Goal: Navigation & Orientation: Find specific page/section

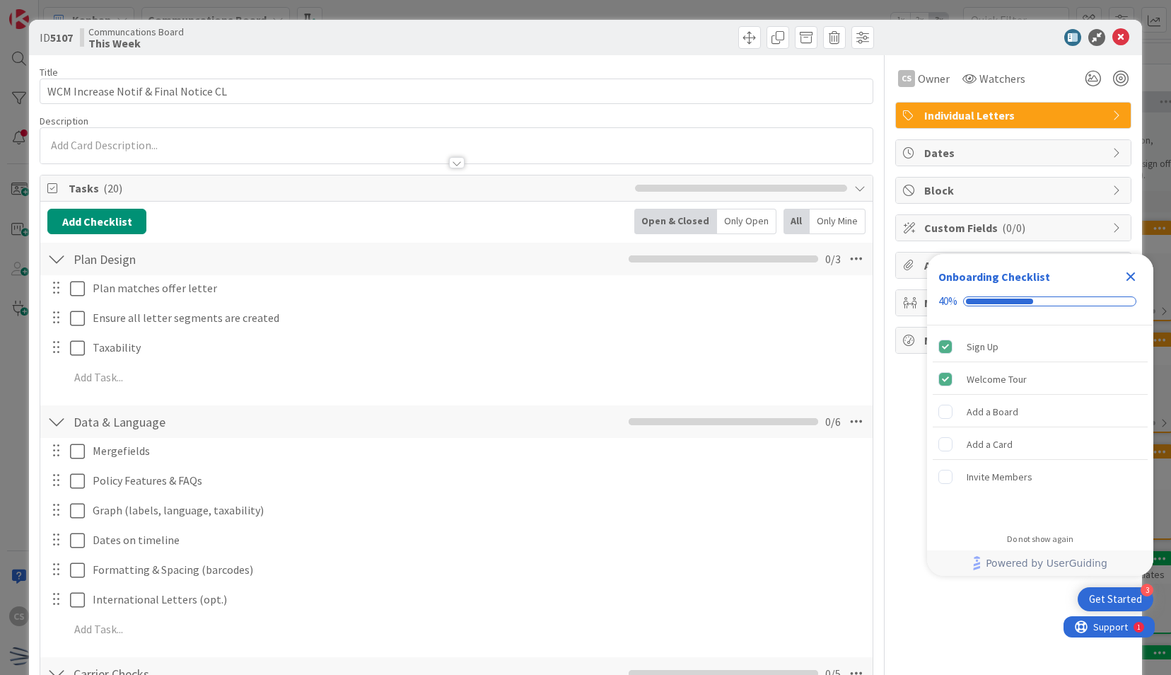
click at [1125, 272] on icon "Close Checklist" at bounding box center [1130, 276] width 17 height 17
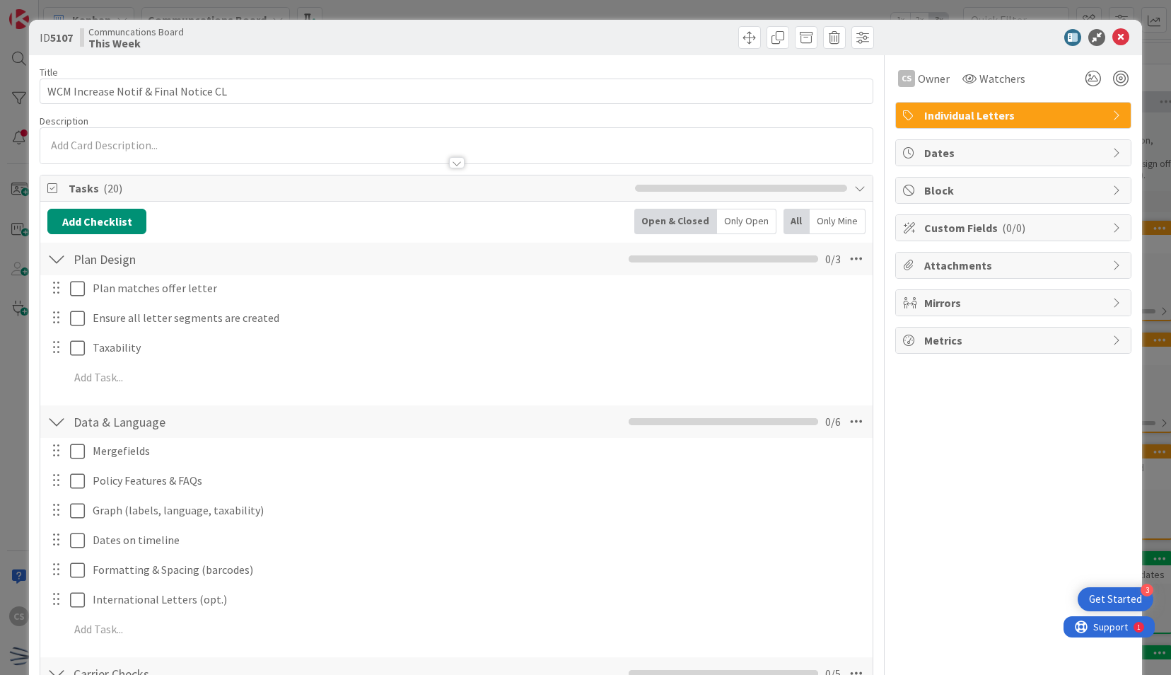
click at [1113, 33] on icon at bounding box center [1121, 37] width 17 height 17
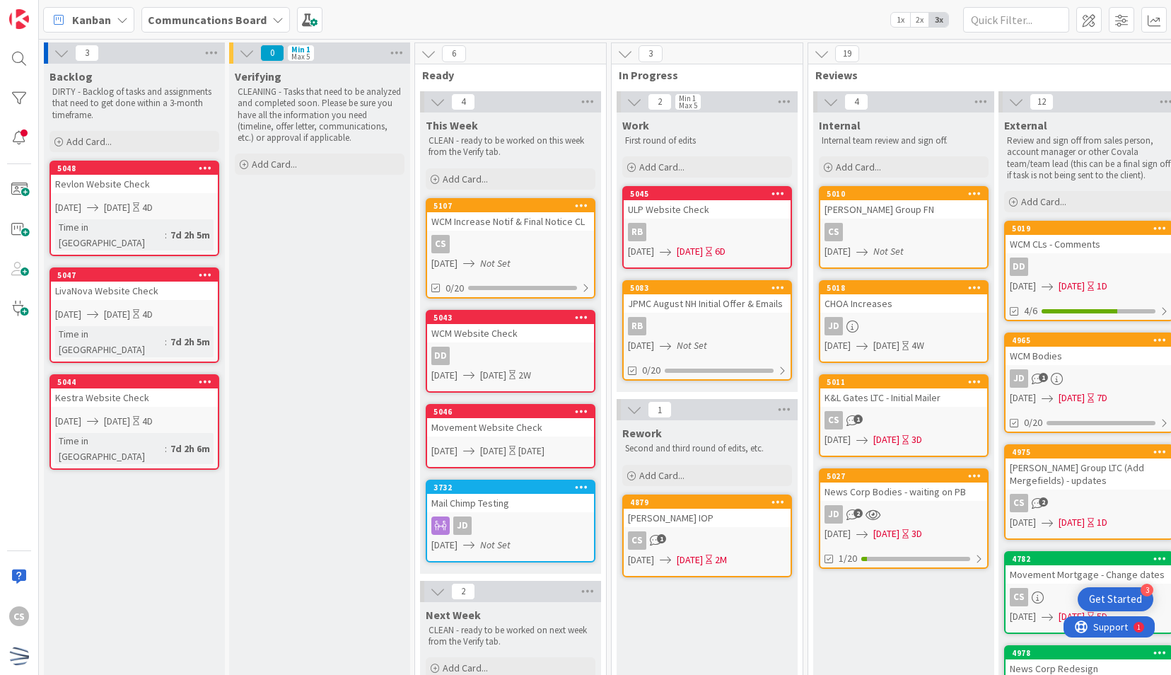
click at [741, 521] on div "[PERSON_NAME] IOP" at bounding box center [707, 518] width 167 height 18
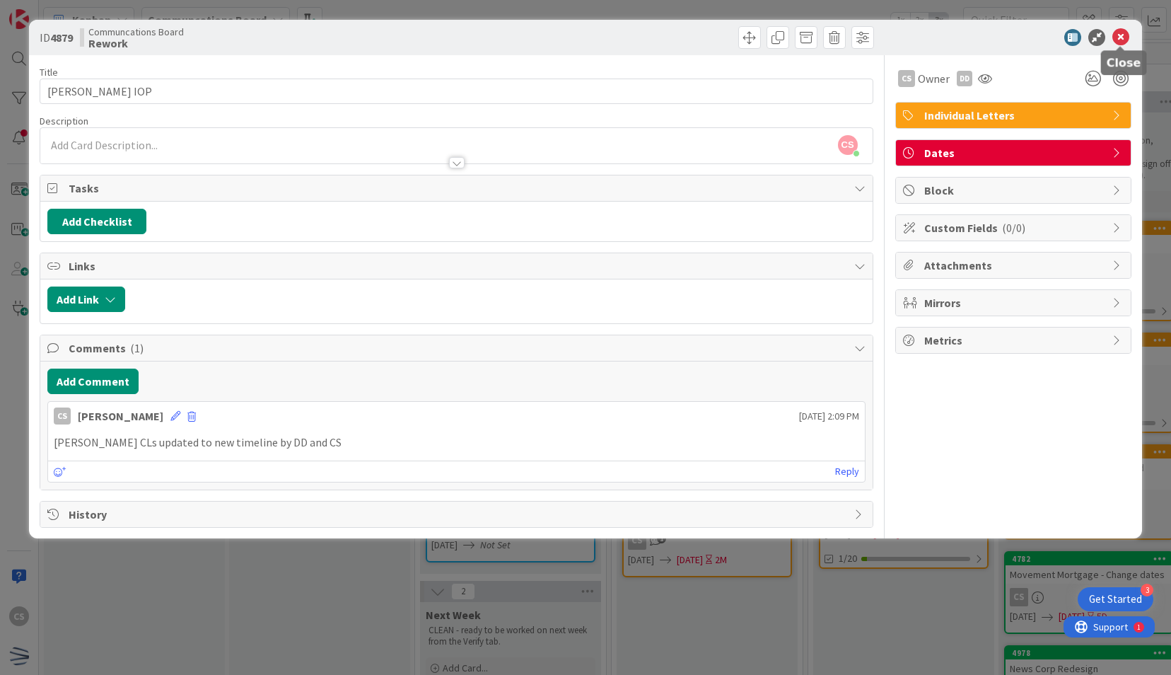
click at [1118, 35] on icon at bounding box center [1121, 37] width 17 height 17
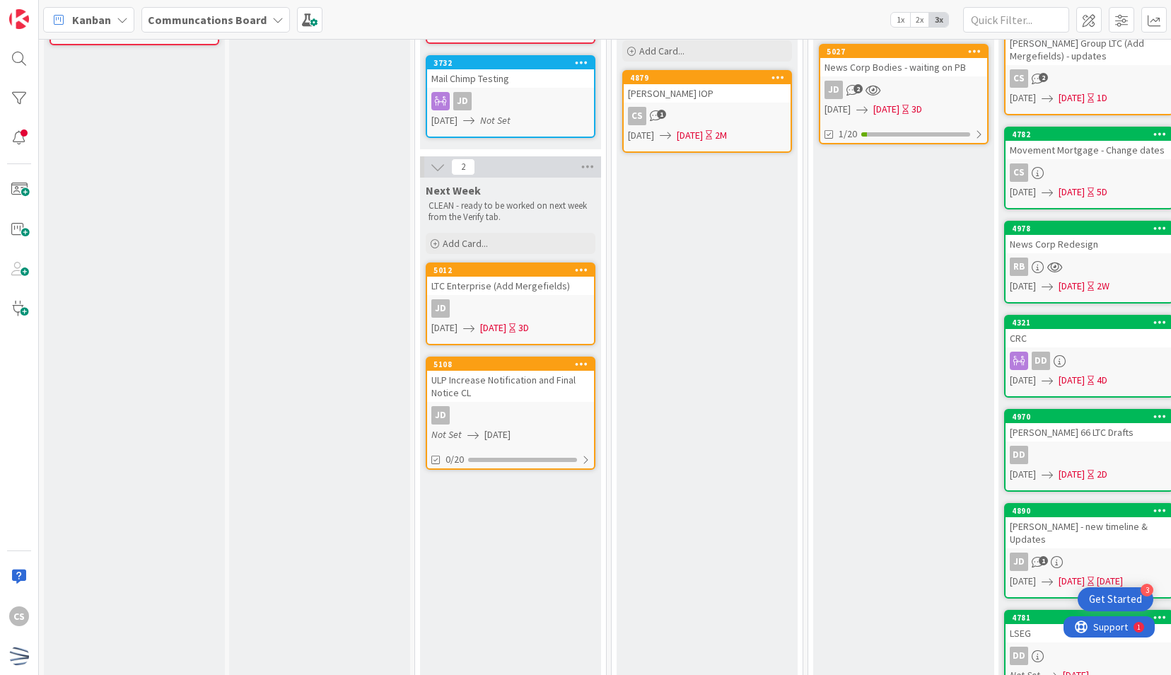
scroll to position [283, 0]
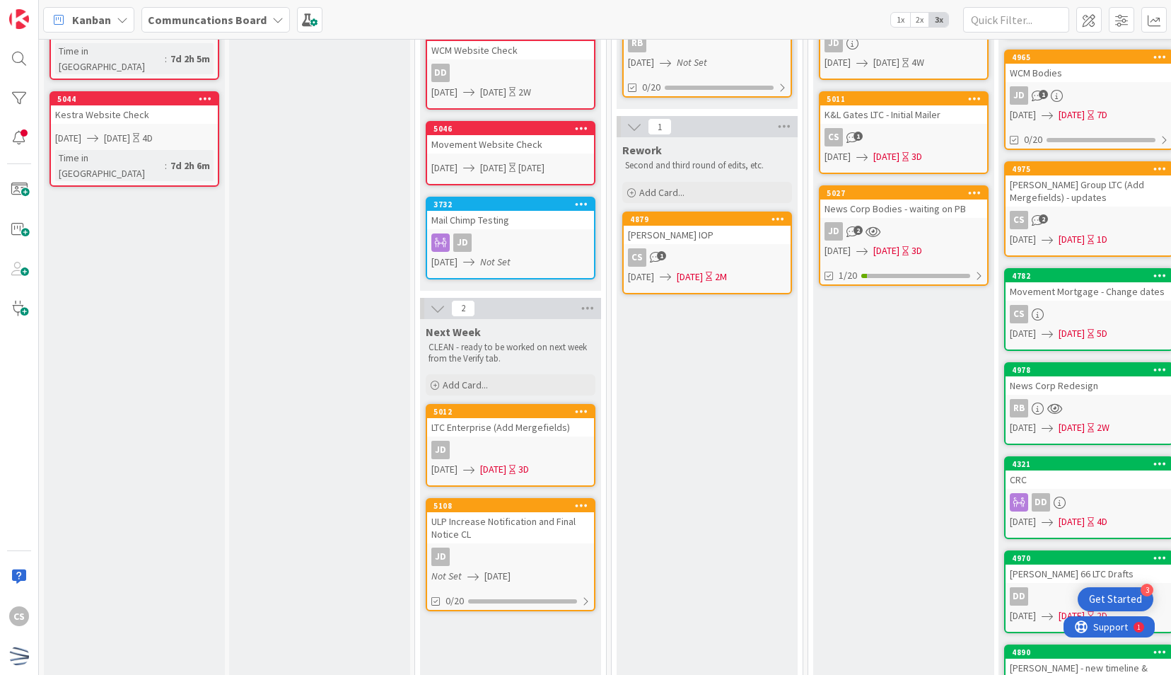
click at [724, 250] on div "CS 1" at bounding box center [707, 257] width 167 height 18
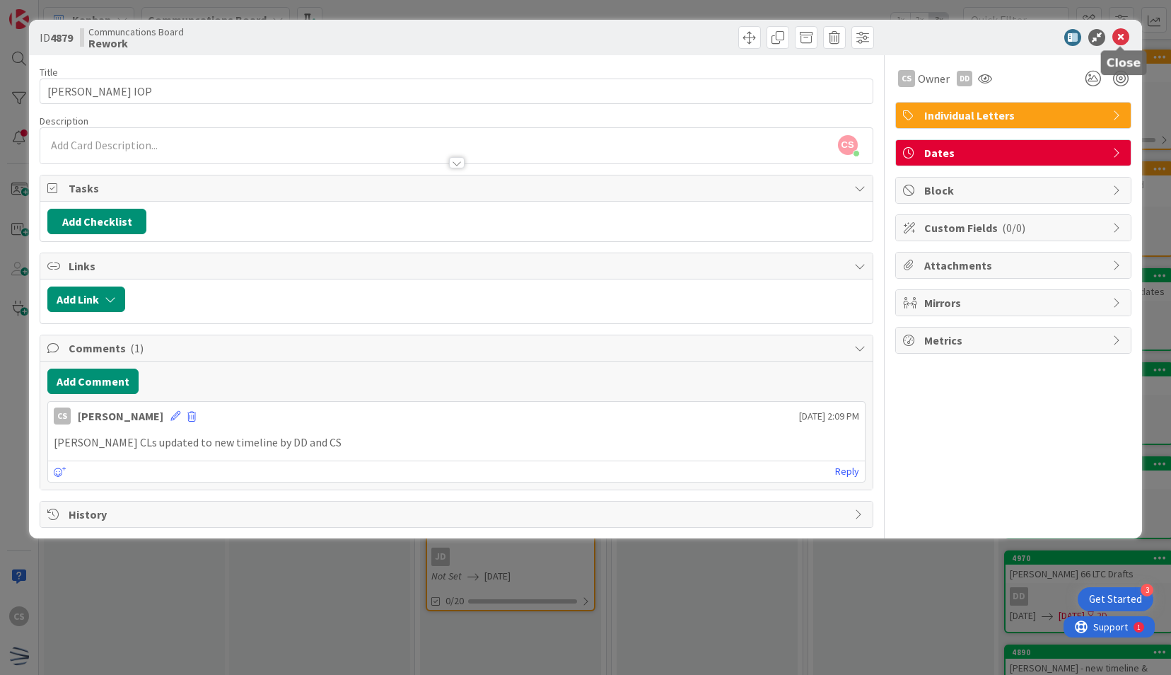
click at [1118, 34] on icon at bounding box center [1121, 37] width 17 height 17
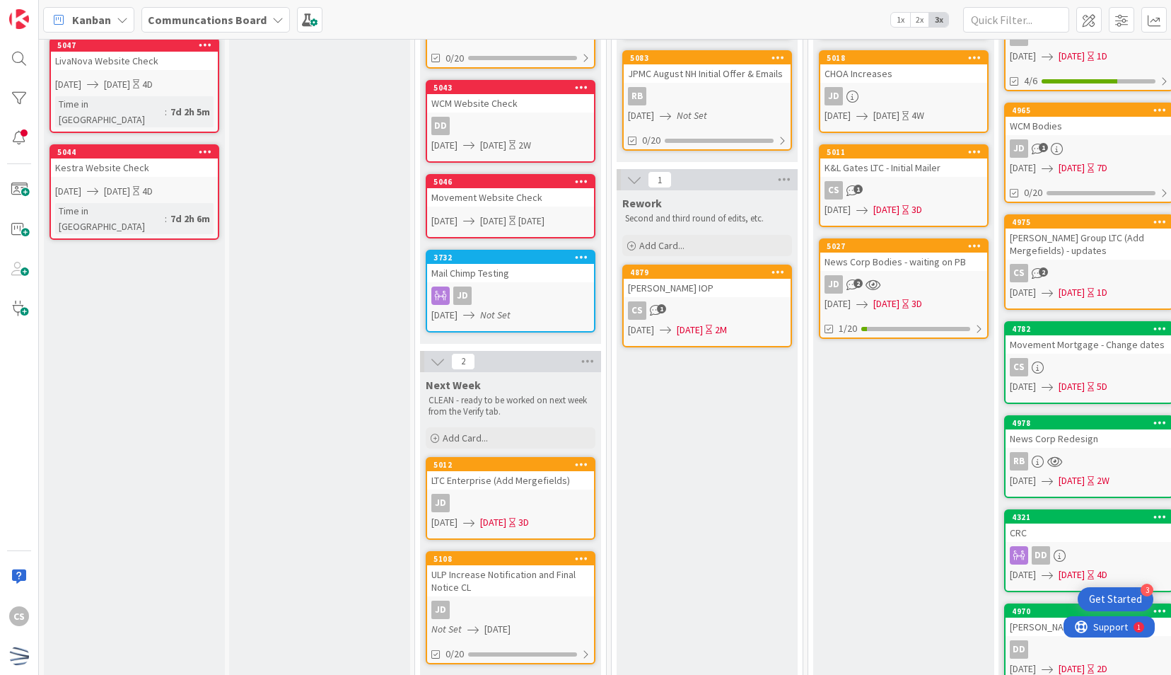
scroll to position [212, 0]
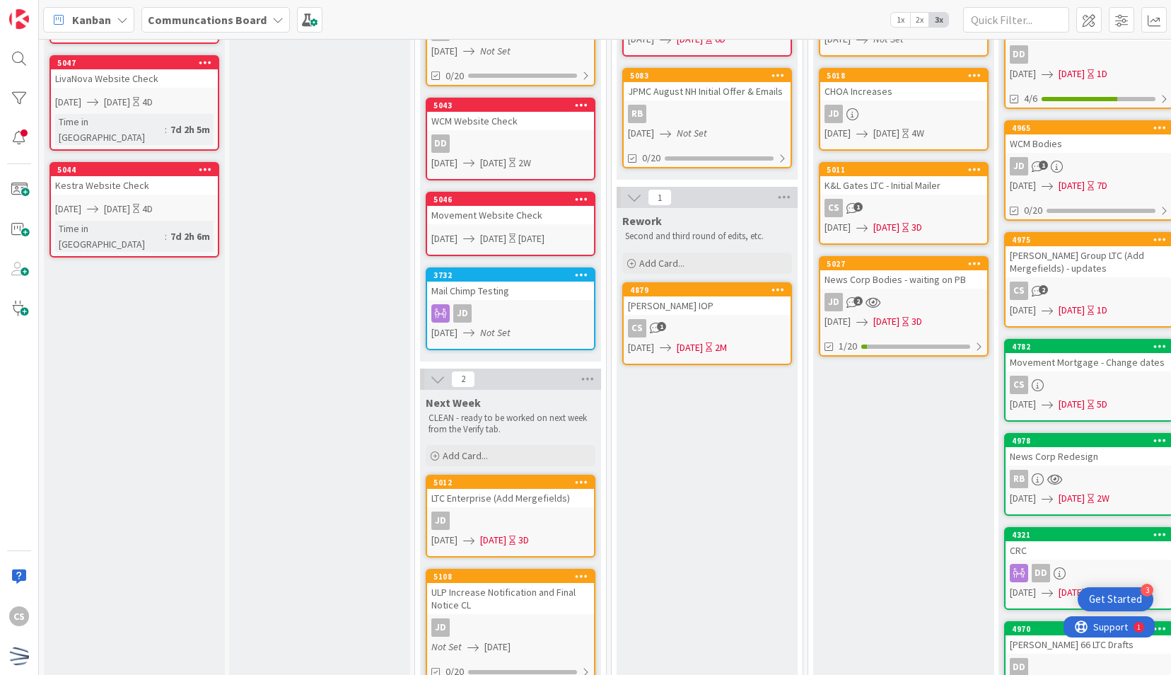
click at [729, 316] on link "4879 [PERSON_NAME] IOP CS 1 [DATE] [DATE] 2M" at bounding box center [707, 323] width 170 height 83
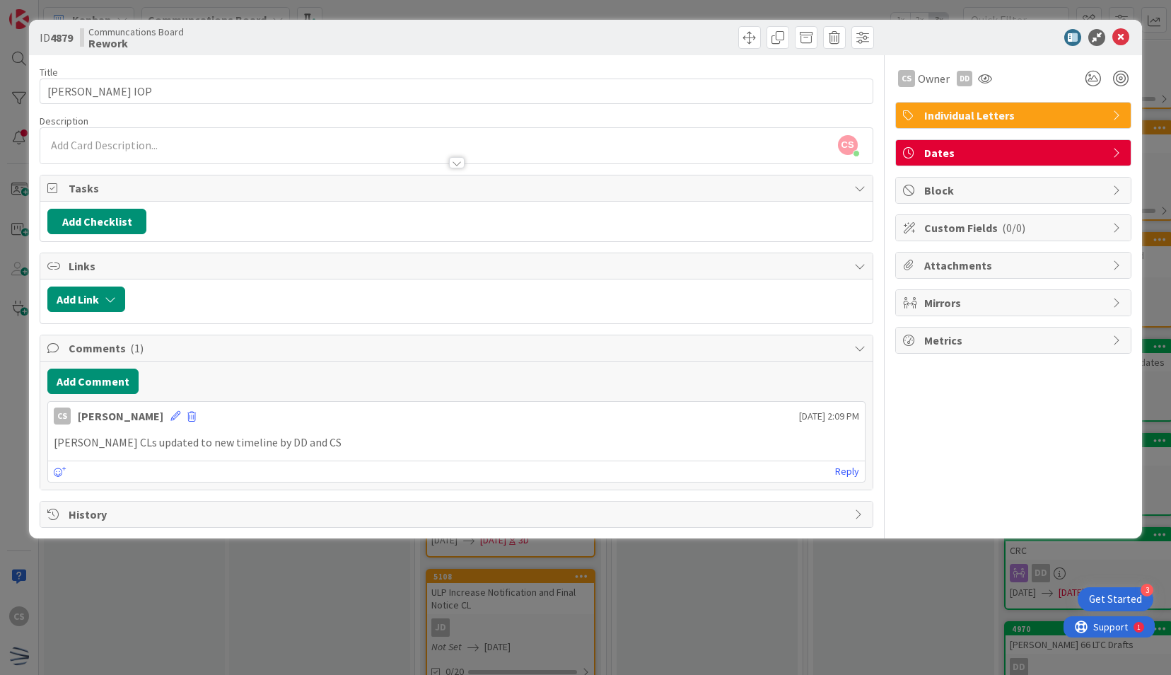
click at [222, 28] on div "Communcations Board Rework" at bounding box center [266, 37] width 373 height 23
drag, startPoint x: 134, startPoint y: 557, endPoint x: 248, endPoint y: 493, distance: 130.2
click at [134, 557] on div "ID 4879 Communcations Board Rework Title 10 / 128 [PERSON_NAME] IOP Description…" at bounding box center [585, 337] width 1171 height 675
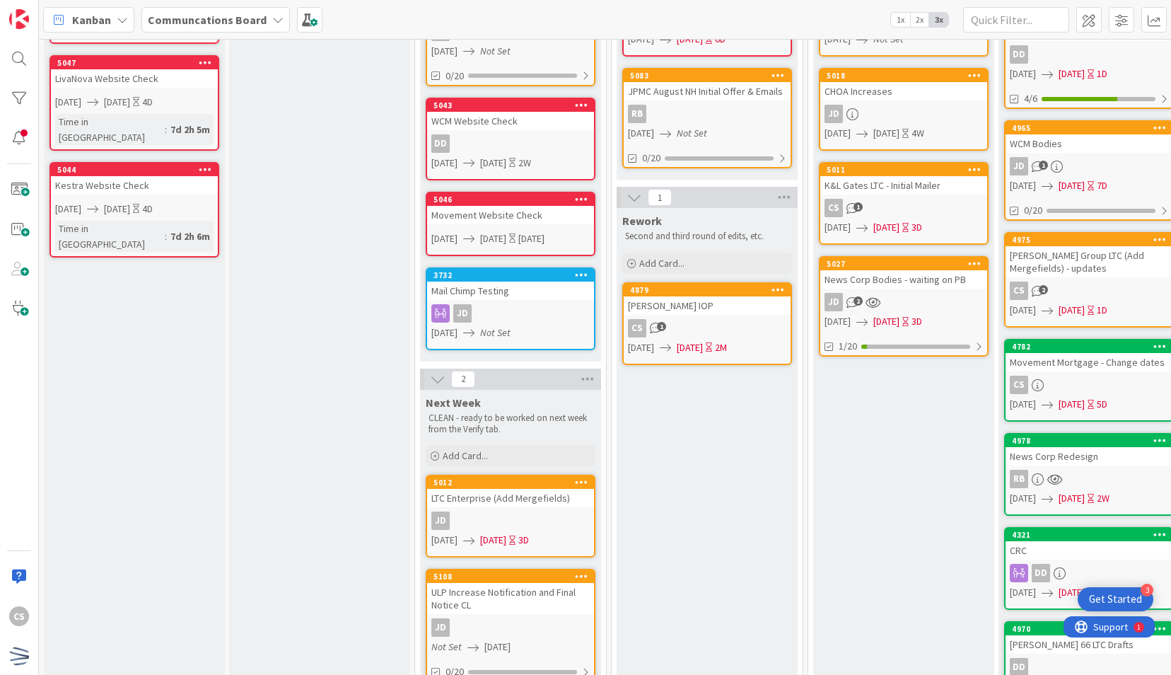
click at [308, 434] on div "Verifying CLEANING - Tasks that need to be analyzed and completed soon. Please …" at bounding box center [319, 460] width 181 height 1218
click at [167, 383] on div "Backlog DIRTY - Backlog of tasks and assignments that need to get done within a…" at bounding box center [134, 460] width 181 height 1218
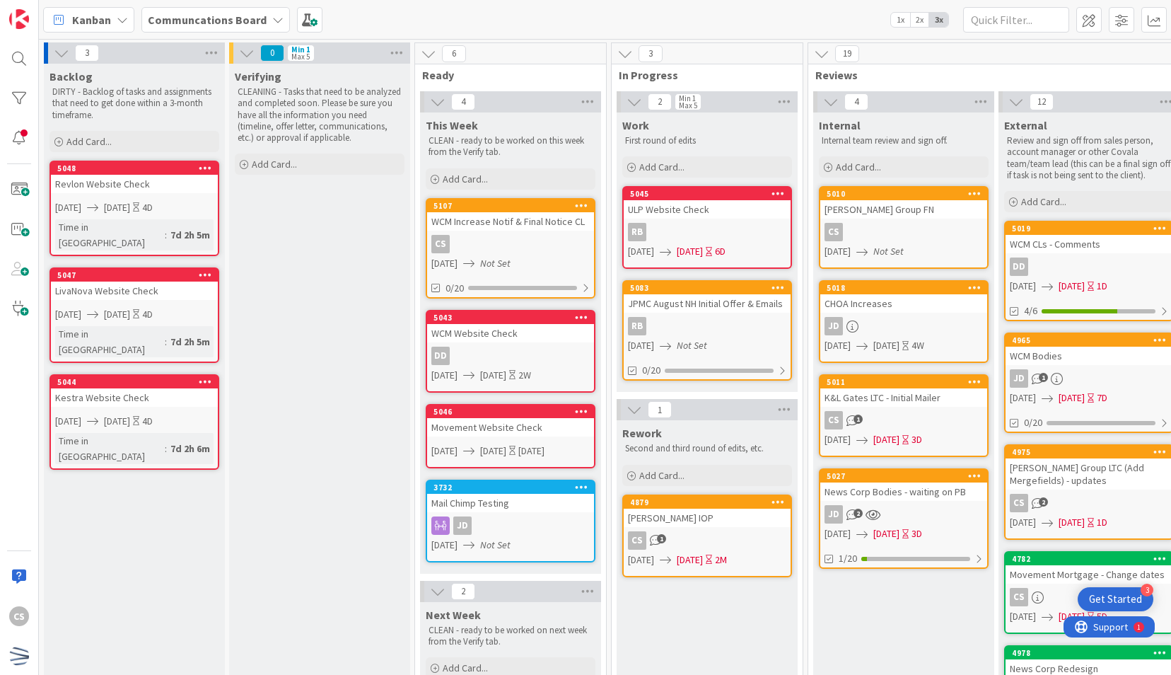
click at [1099, 592] on div "Get Started" at bounding box center [1115, 599] width 53 height 14
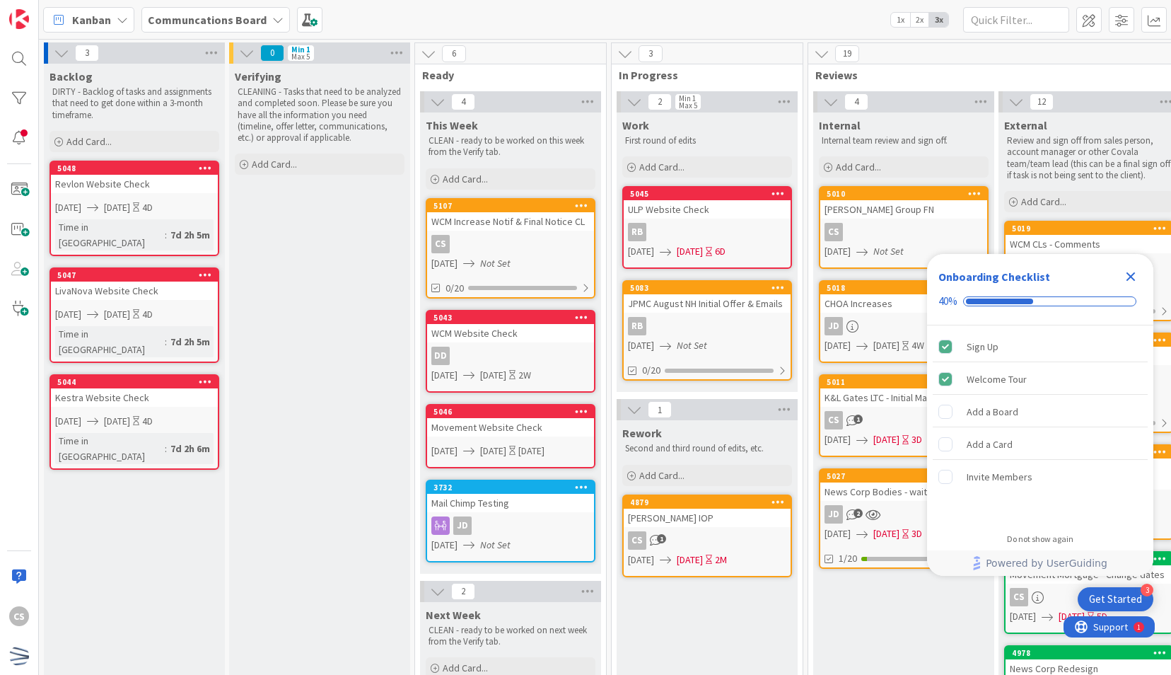
click at [1128, 274] on icon "Close Checklist" at bounding box center [1131, 276] width 9 height 9
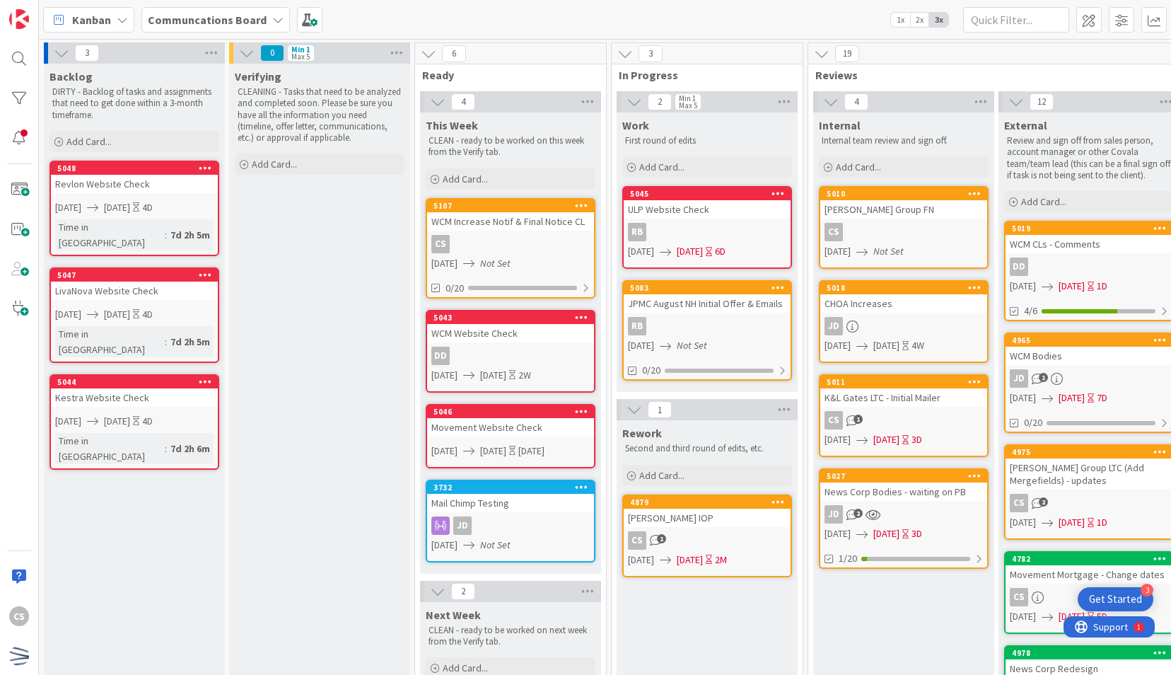
click at [249, 516] on div "Verifying CLEANING - Tasks that need to be analyzed and completed soon. Please …" at bounding box center [319, 673] width 181 height 1218
click at [197, 477] on div "Backlog DIRTY - Backlog of tasks and assignments that need to get done within a…" at bounding box center [134, 673] width 181 height 1218
click at [310, 413] on div "Verifying CLEANING - Tasks that need to be analyzed and completed soon. Please …" at bounding box center [319, 673] width 181 height 1218
